Goal: Task Accomplishment & Management: Use online tool/utility

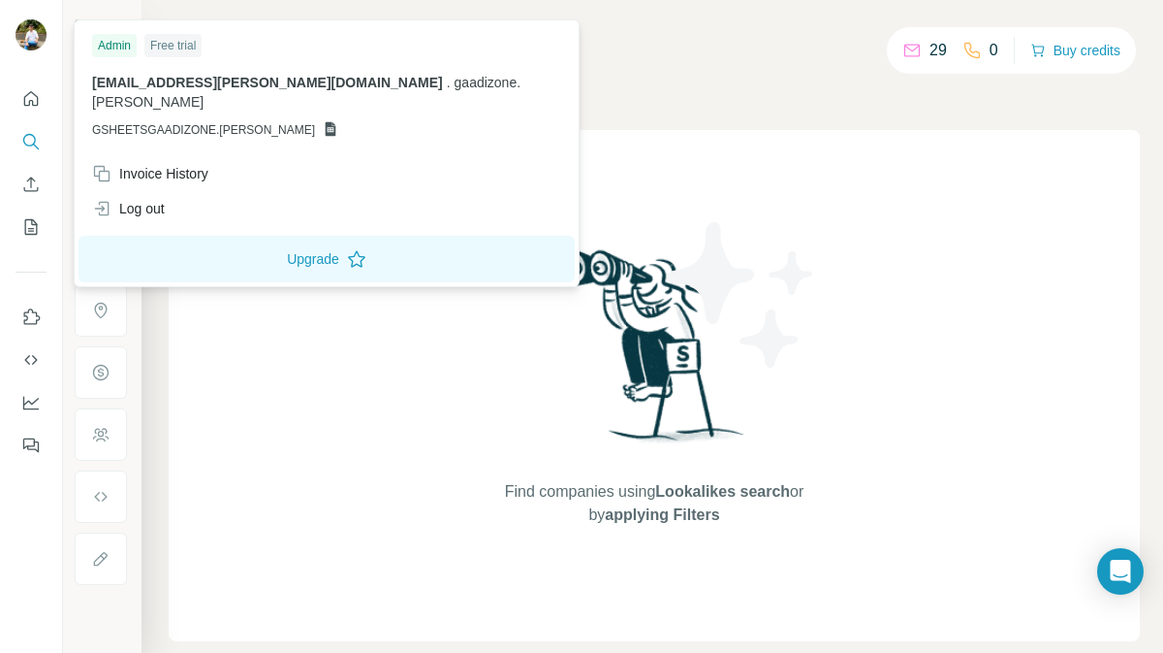
click at [14, 33] on div at bounding box center [34, 38] width 56 height 64
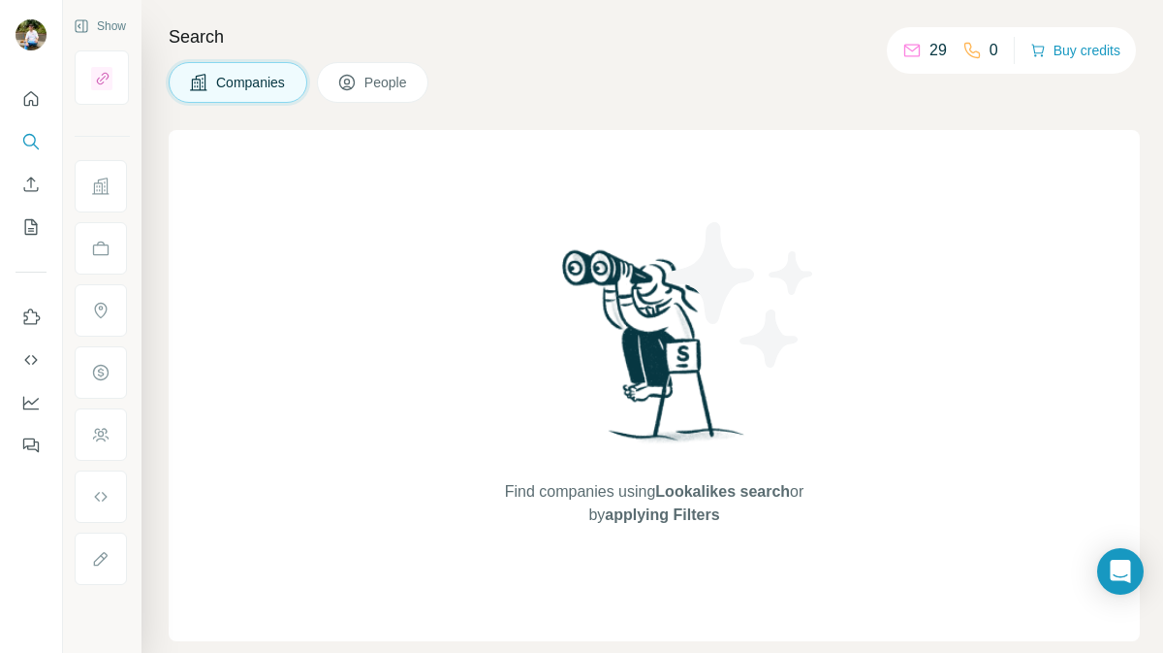
click at [25, 37] on img at bounding box center [31, 34] width 31 height 31
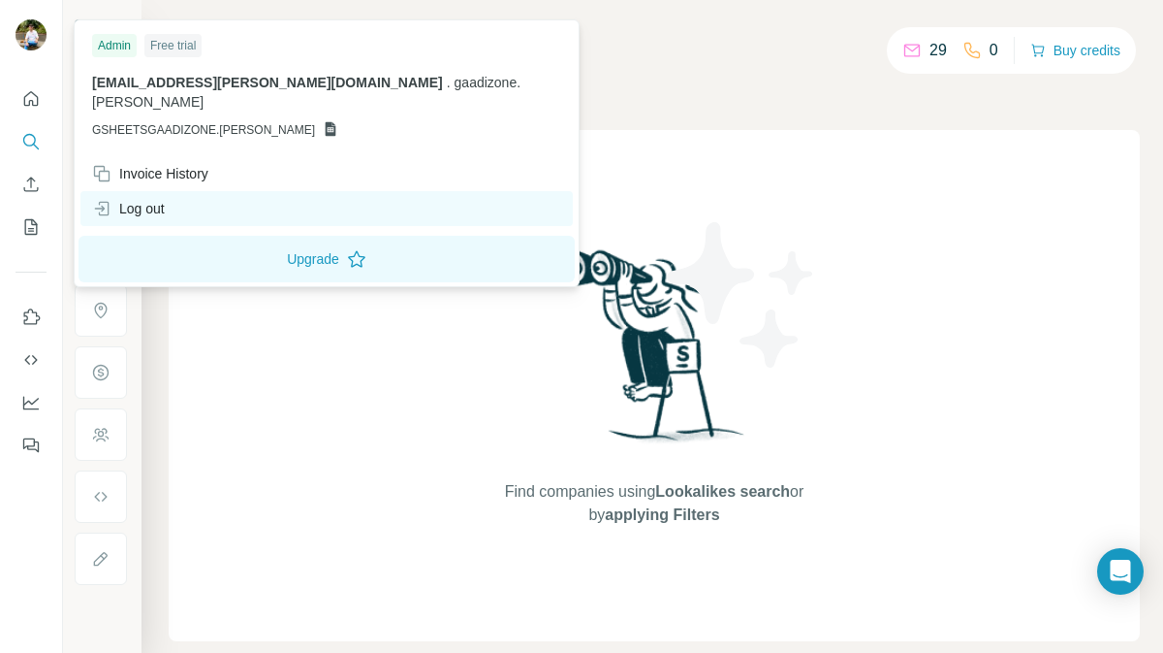
click at [150, 199] on div "Log out" at bounding box center [128, 208] width 73 height 19
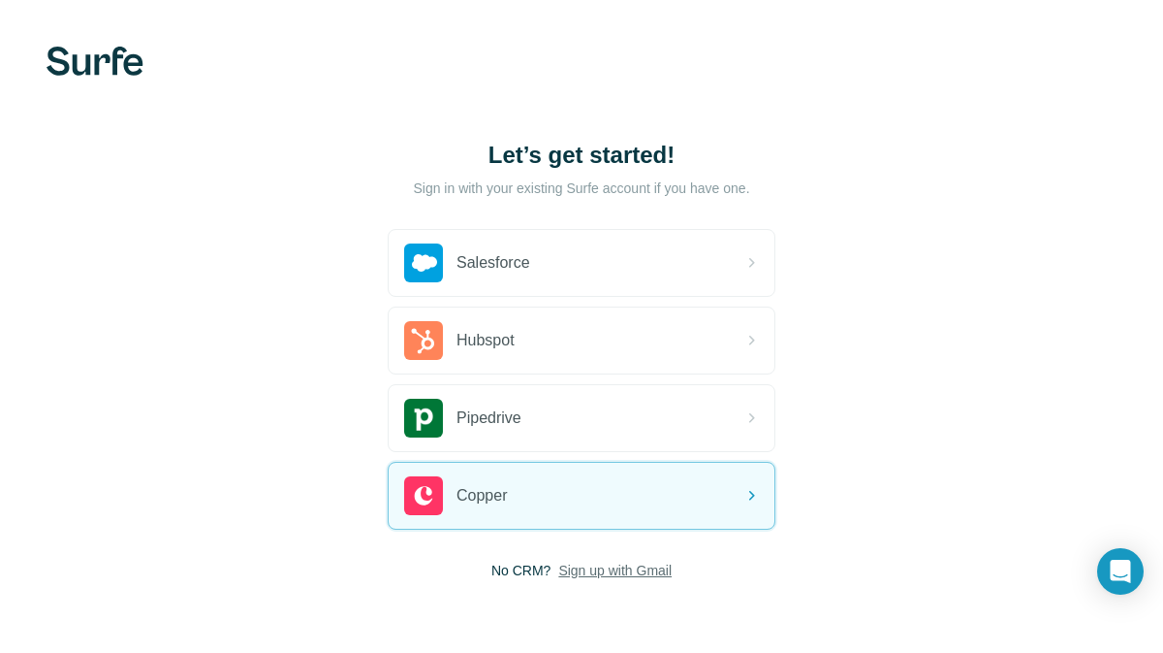
click at [637, 570] on span "Sign up with Gmail" at bounding box center [614, 569] width 113 height 19
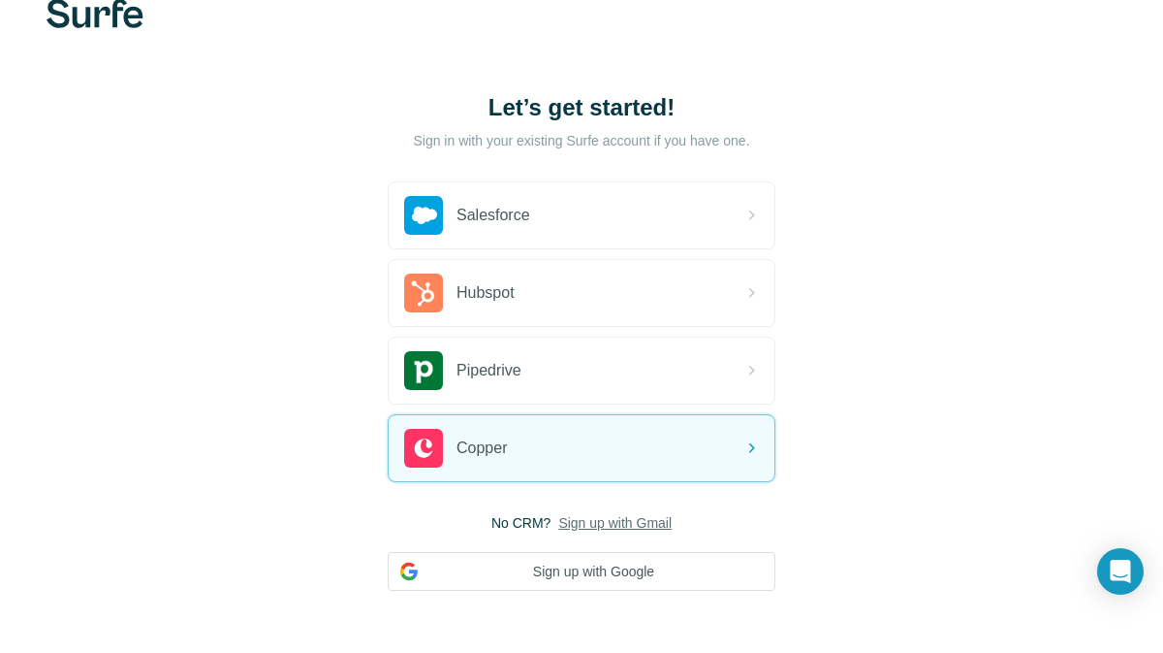
scroll to position [48, 0]
click at [637, 570] on button "Sign up with Google" at bounding box center [582, 570] width 388 height 39
